Goal: Information Seeking & Learning: Learn about a topic

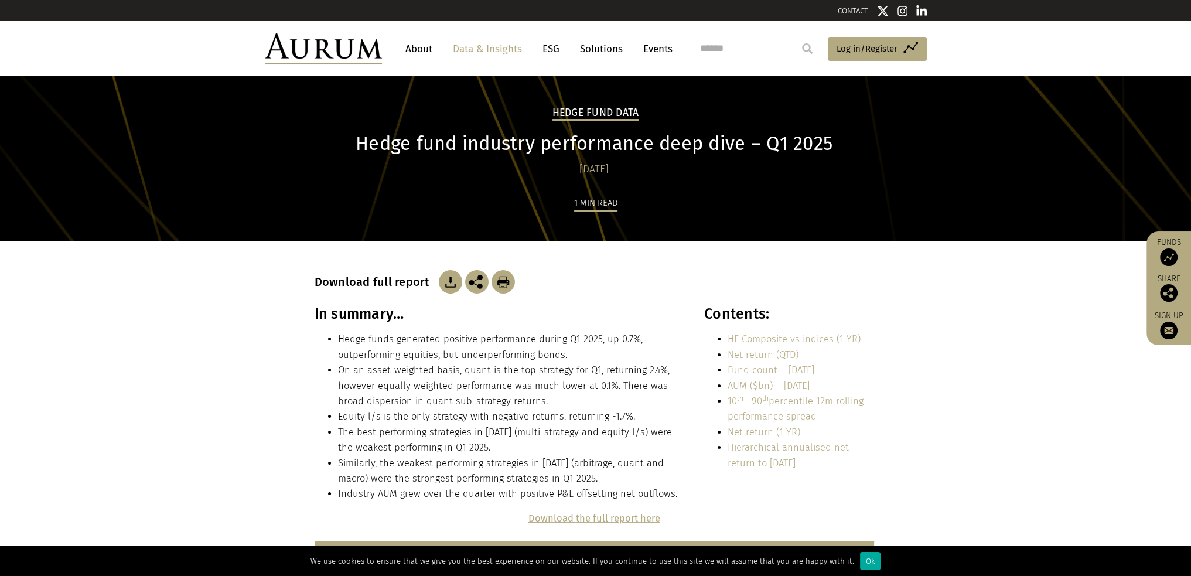
click at [505, 46] on link "Data & Insights" at bounding box center [487, 49] width 81 height 22
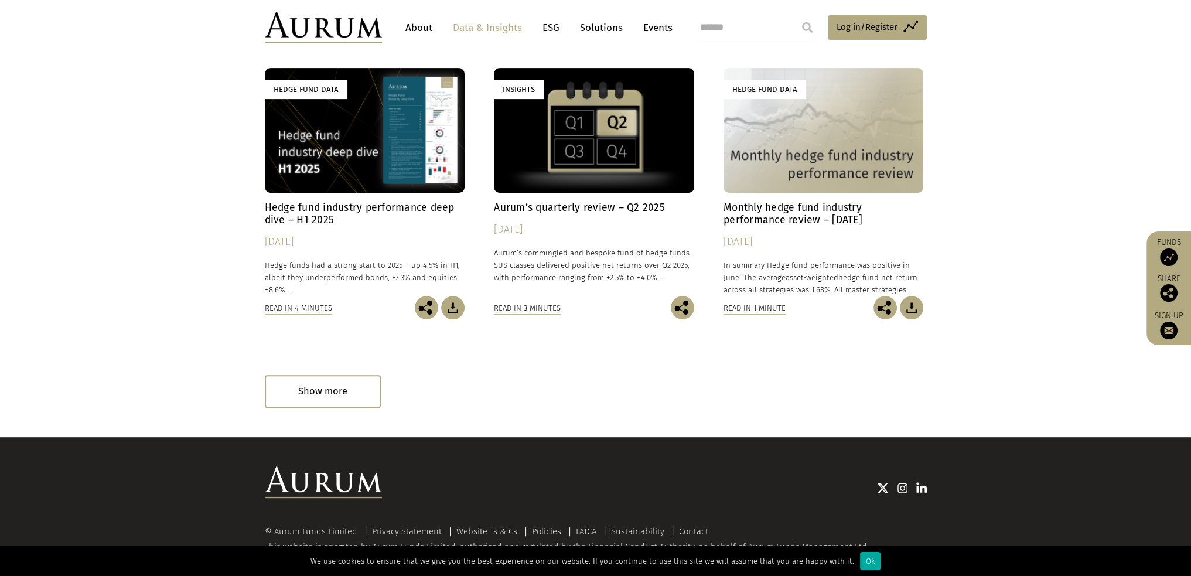
scroll to position [644, 0]
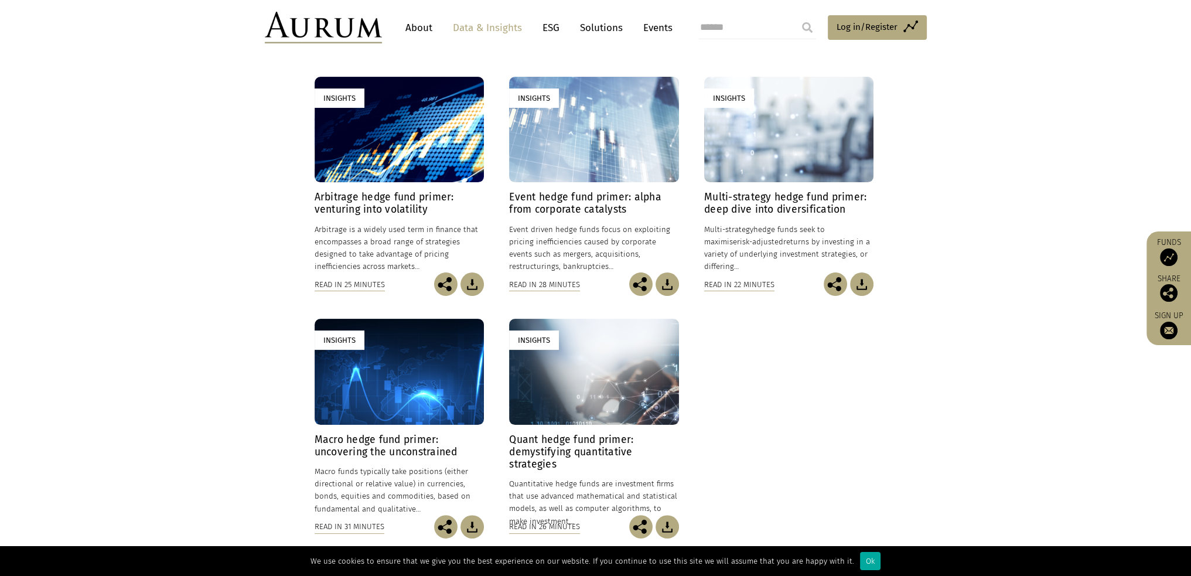
scroll to position [469, 0]
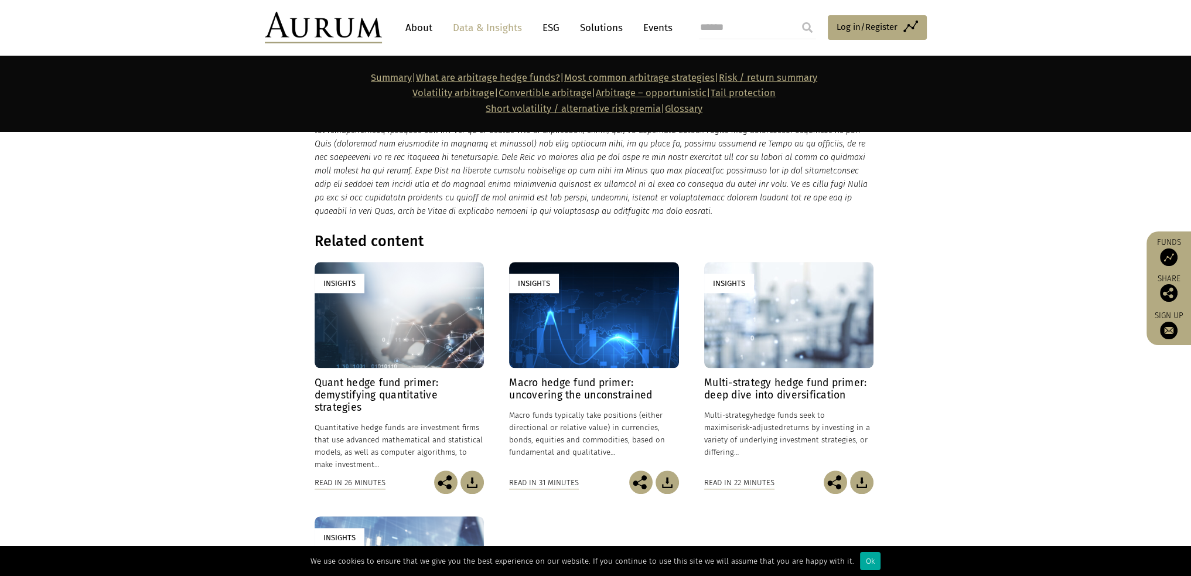
scroll to position [7480, 0]
